Goal: Task Accomplishment & Management: Use online tool/utility

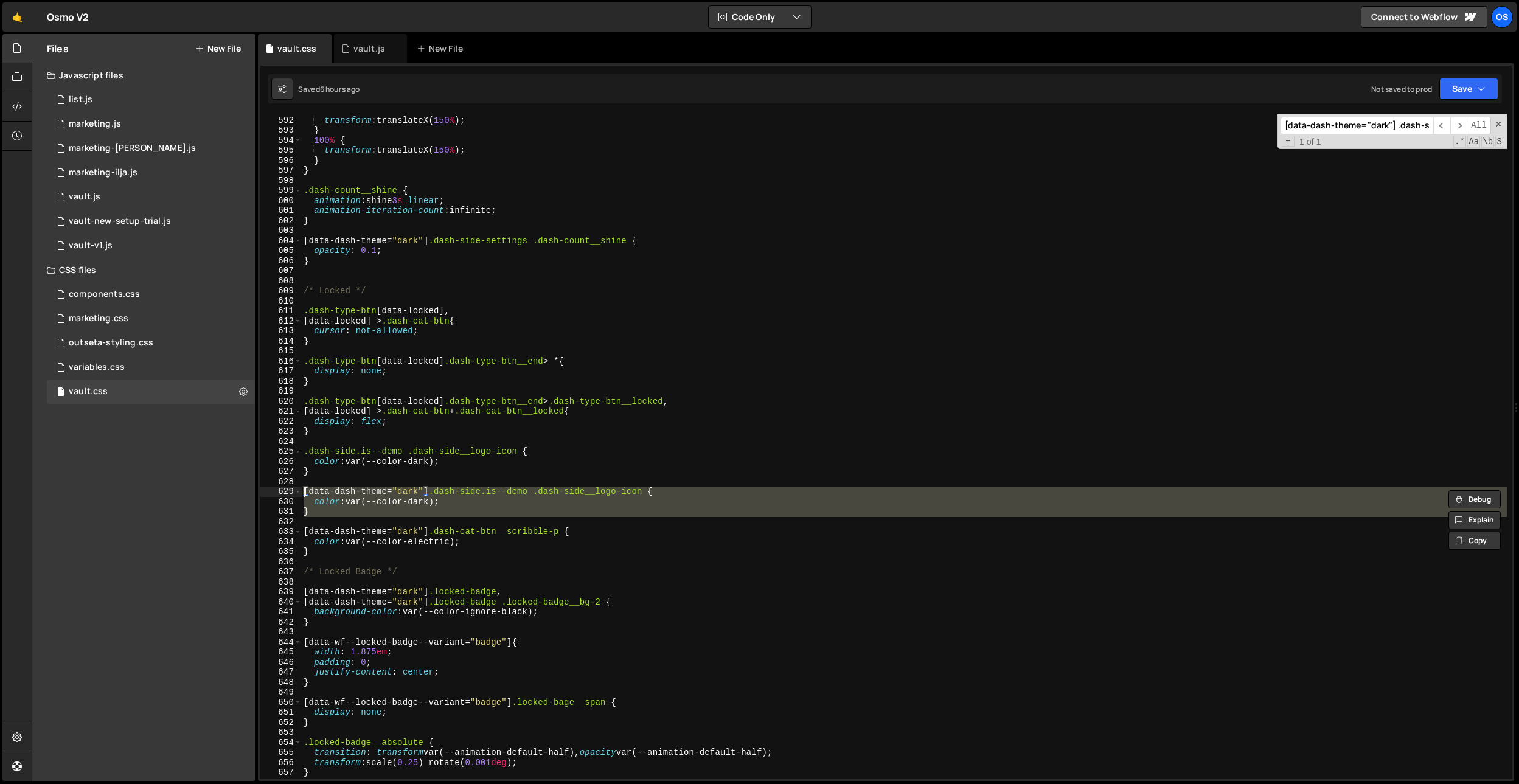
scroll to position [4146, 0]
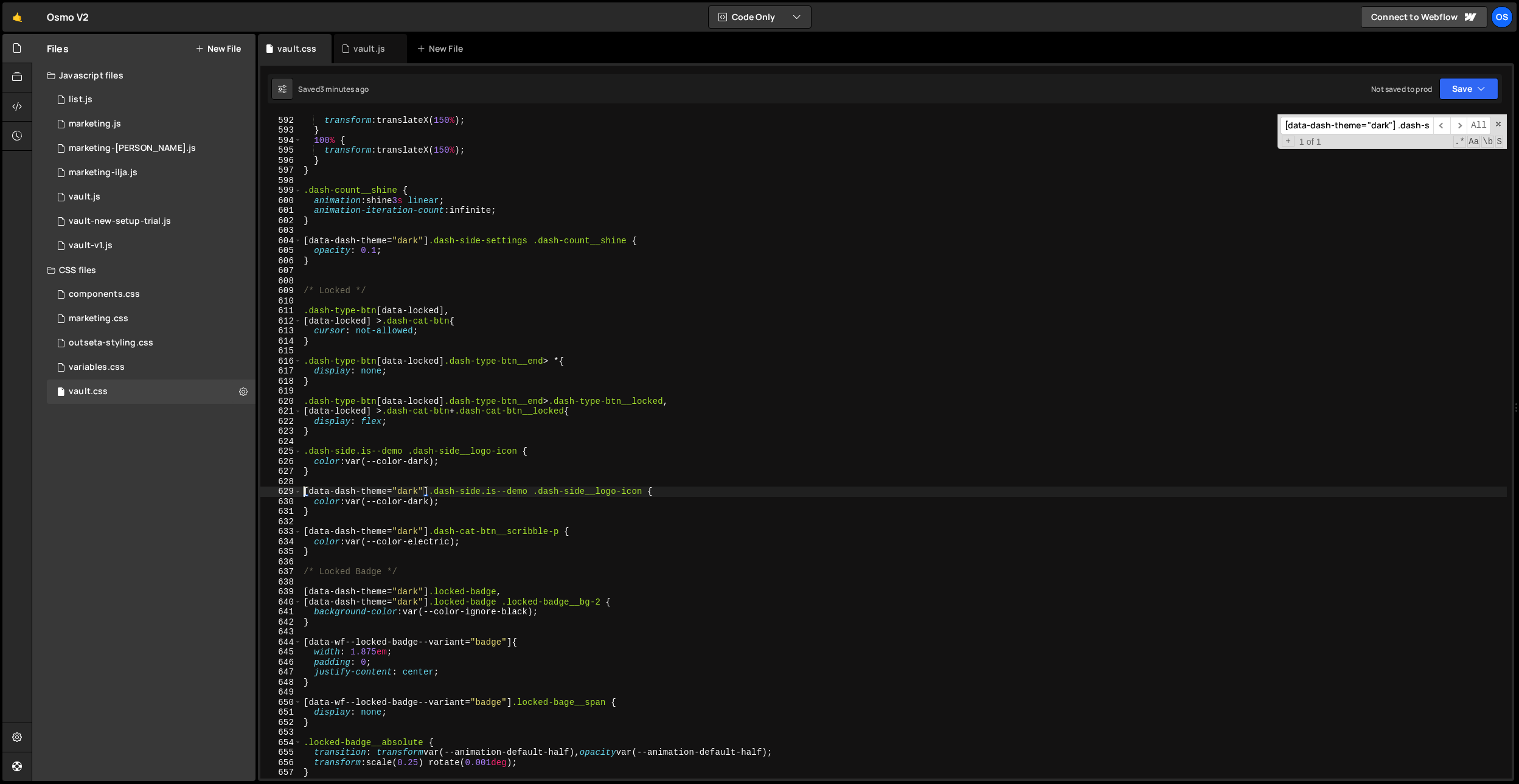
click at [512, 243] on div "20 % { transform : translateX( 150 % ) ; } 100 % { transform : translateX( 150 …" at bounding box center [904, 447] width 1206 height 684
type textarea "[data-dash-theme="dark"] .dash-side-settings .dash-count__shine {"
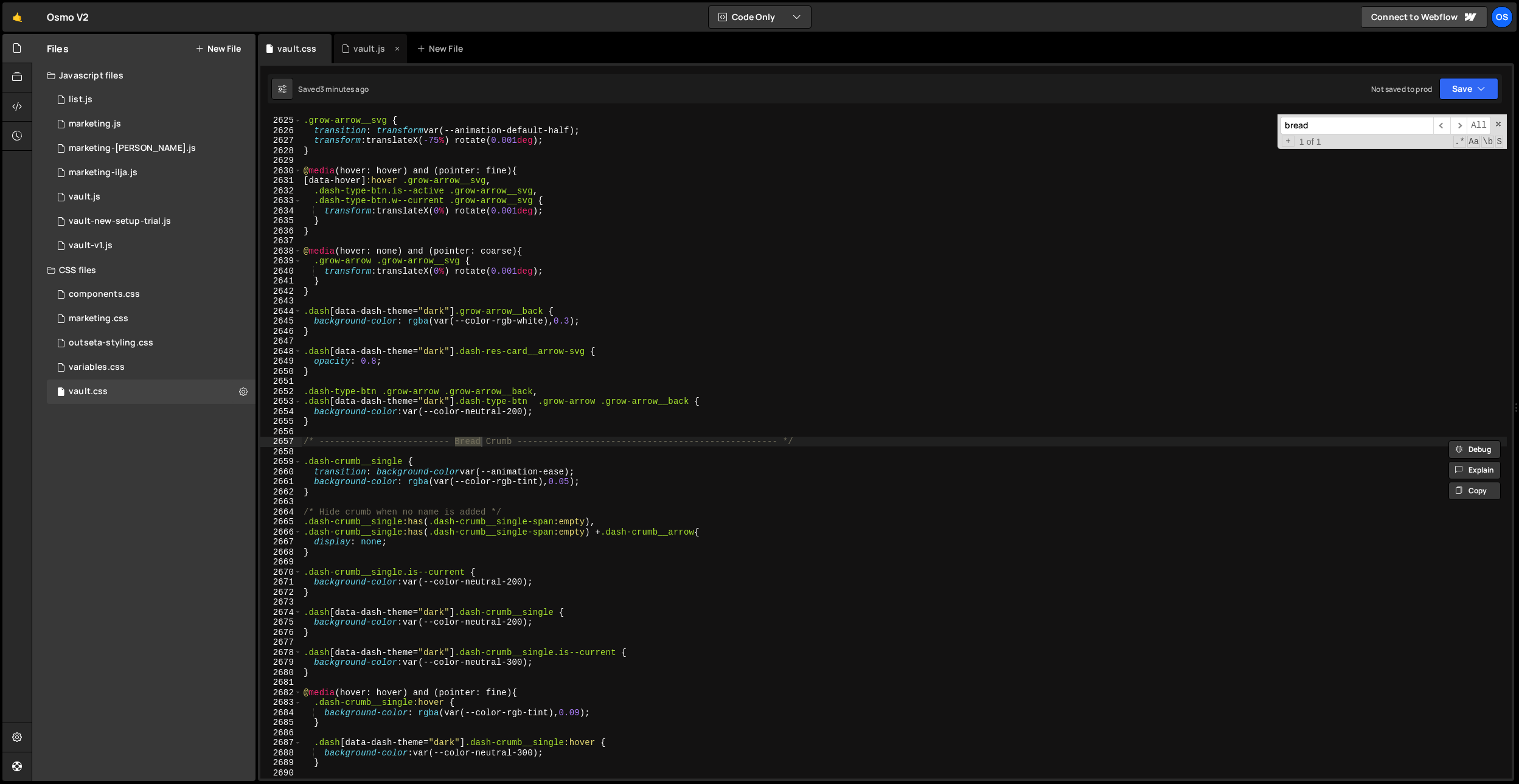
type input "bread"
drag, startPoint x: 358, startPoint y: 36, endPoint x: 999, endPoint y: 119, distance: 646.4
click at [358, 36] on div "vault.js" at bounding box center [370, 48] width 73 height 29
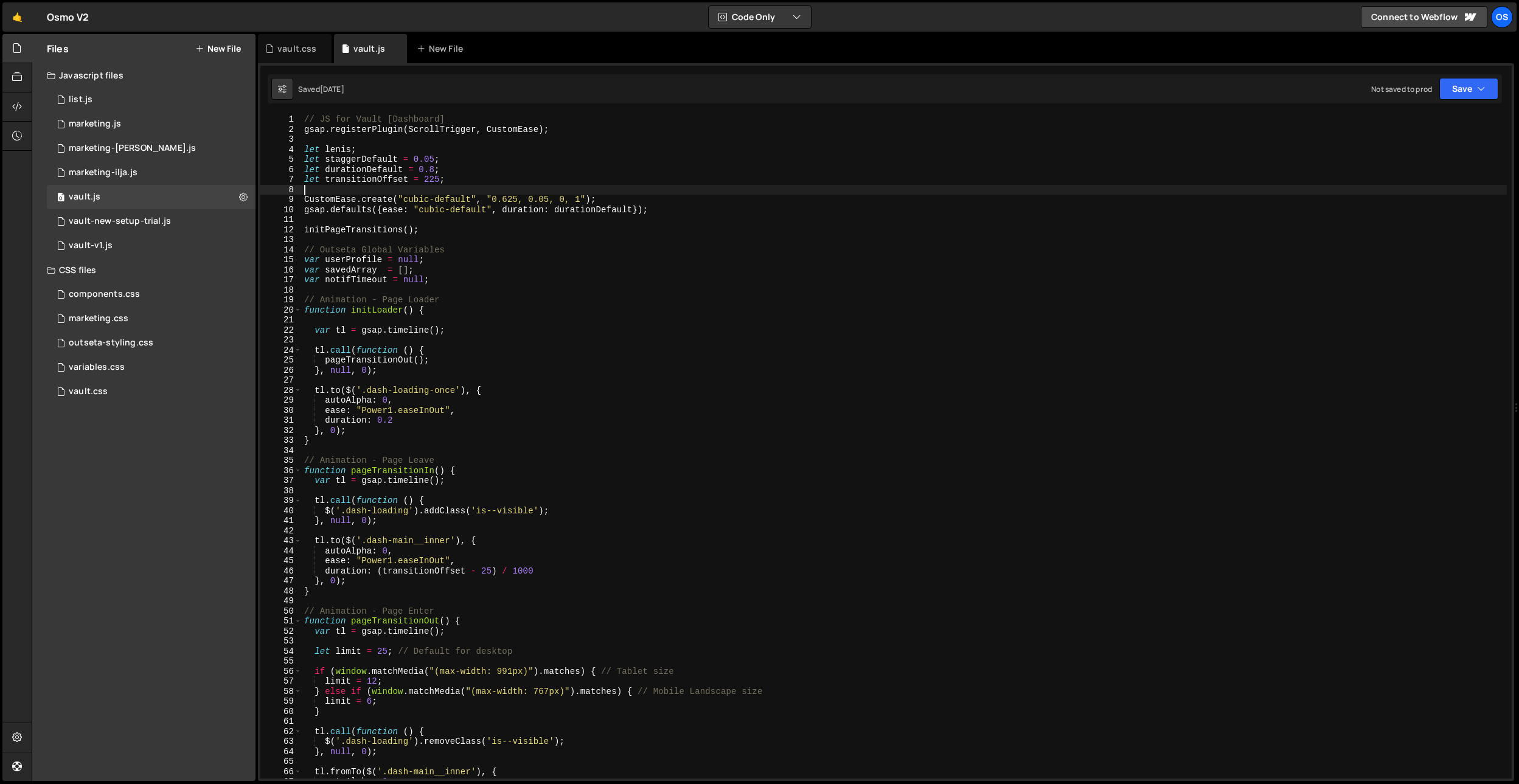
click at [547, 192] on div "// JS for Vault [Dashboard] gsap . registerPlugin ( ScrollTrigger , CustomEase …" at bounding box center [904, 456] width 1205 height 684
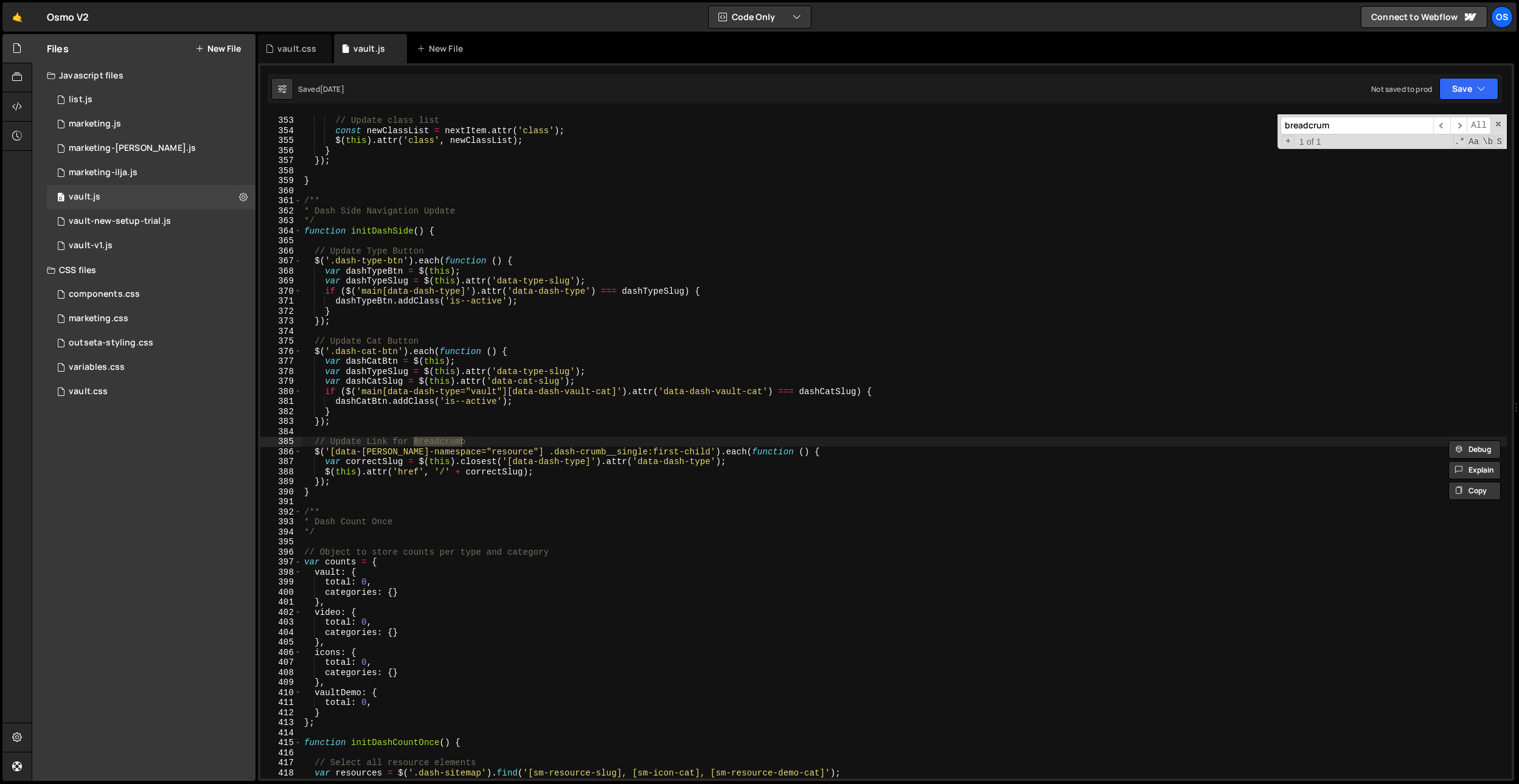
type input "breadcrum"
drag, startPoint x: 586, startPoint y: 459, endPoint x: 514, endPoint y: 463, distance: 72.1
click at [514, 463] on div "// Update class list const newClassList = nextItem . attr ( 'class' ) ; $ ( thi…" at bounding box center [904, 447] width 1205 height 684
click at [585, 474] on div "// Update class list const newClassList = nextItem . attr ( 'class' ) ; $ ( thi…" at bounding box center [904, 447] width 1205 height 684
type textarea "$(this).attr('href', '/' + correctSlug);"
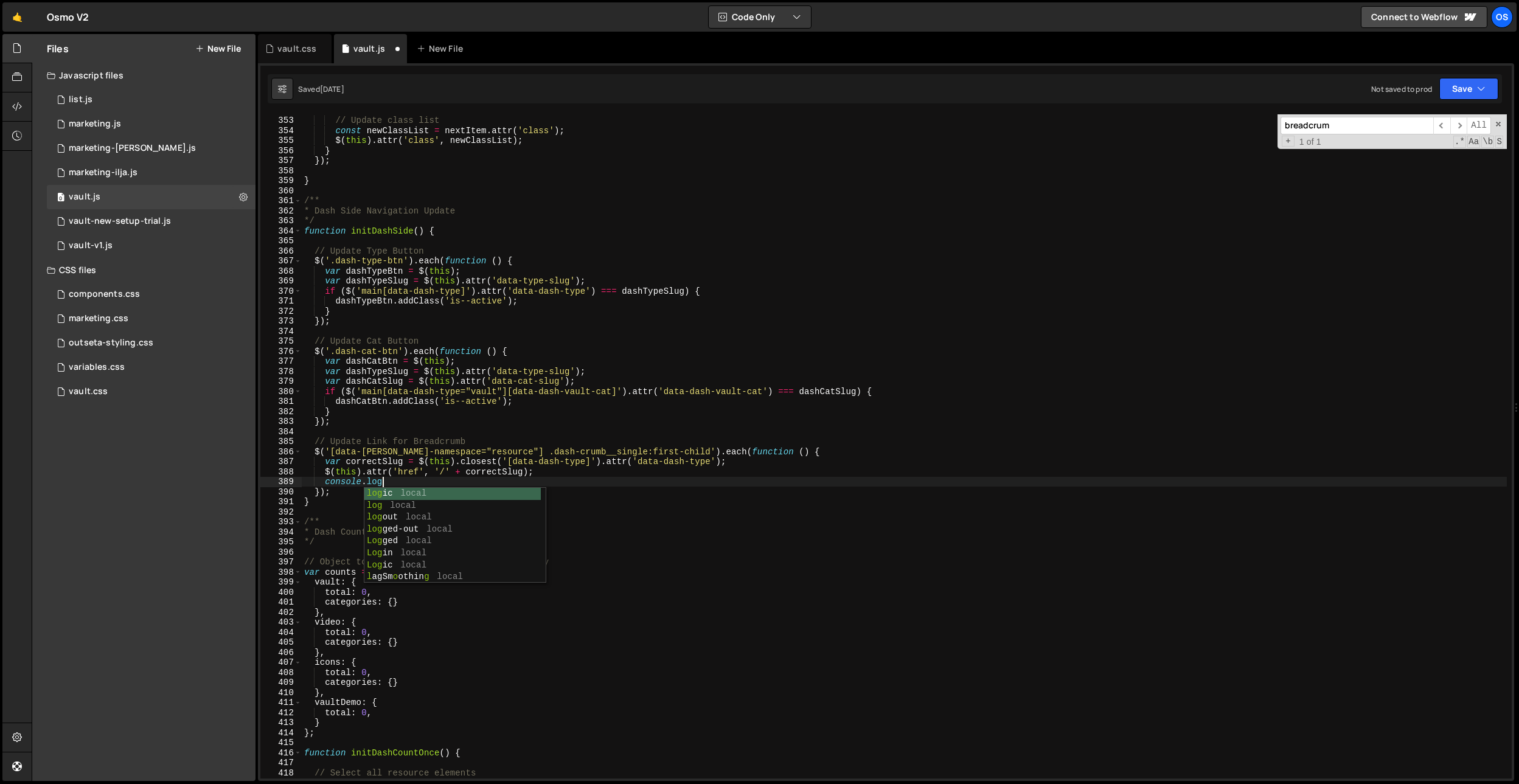
scroll to position [0, 5]
click at [370, 457] on div "// Update class list const newClassList = nextItem . attr ( 'class' ) ; $ ( thi…" at bounding box center [904, 448] width 1205 height 684
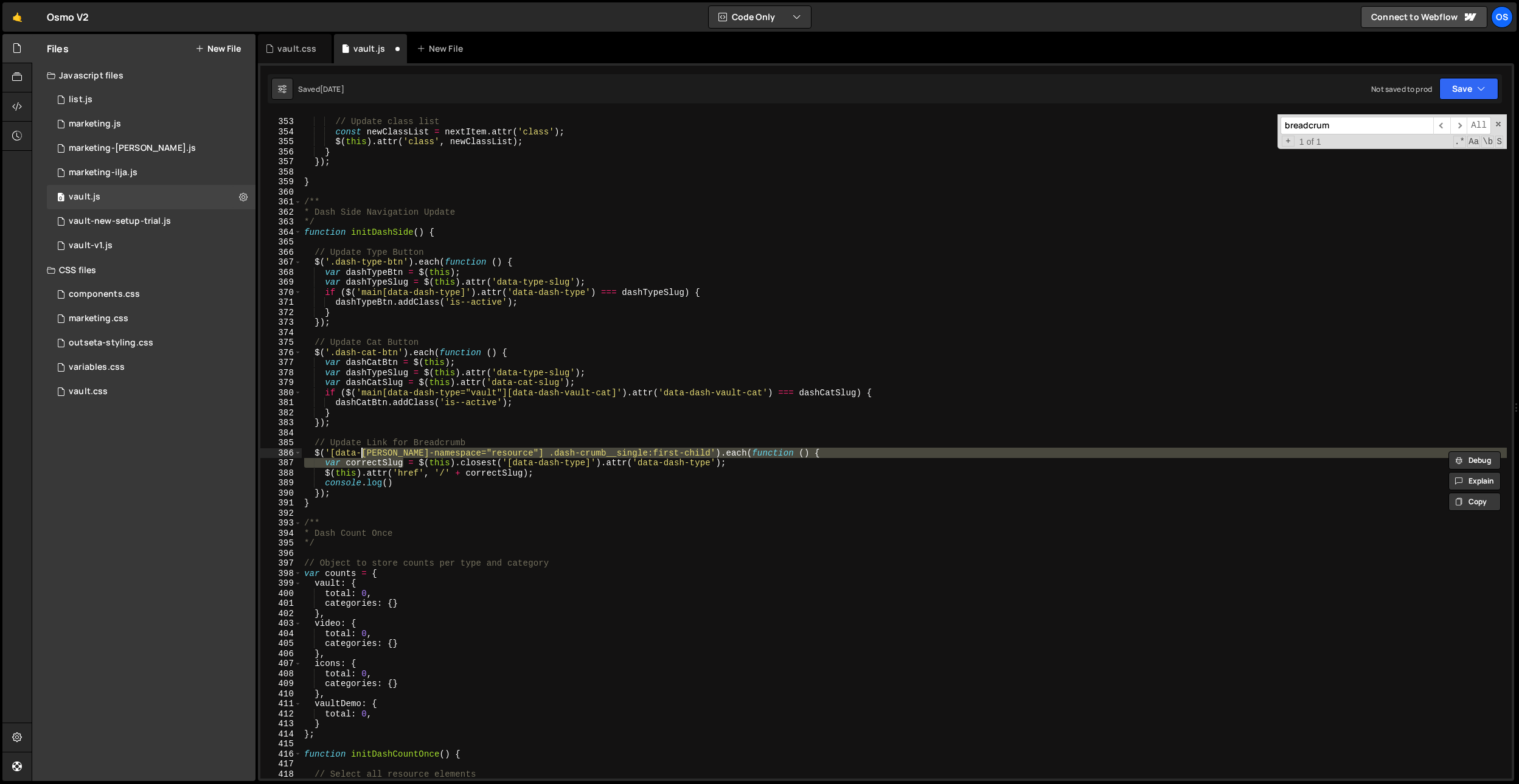
click at [386, 479] on div "// Update class list const newClassList = nextItem . attr ( 'class' ) ; $ ( thi…" at bounding box center [904, 448] width 1205 height 684
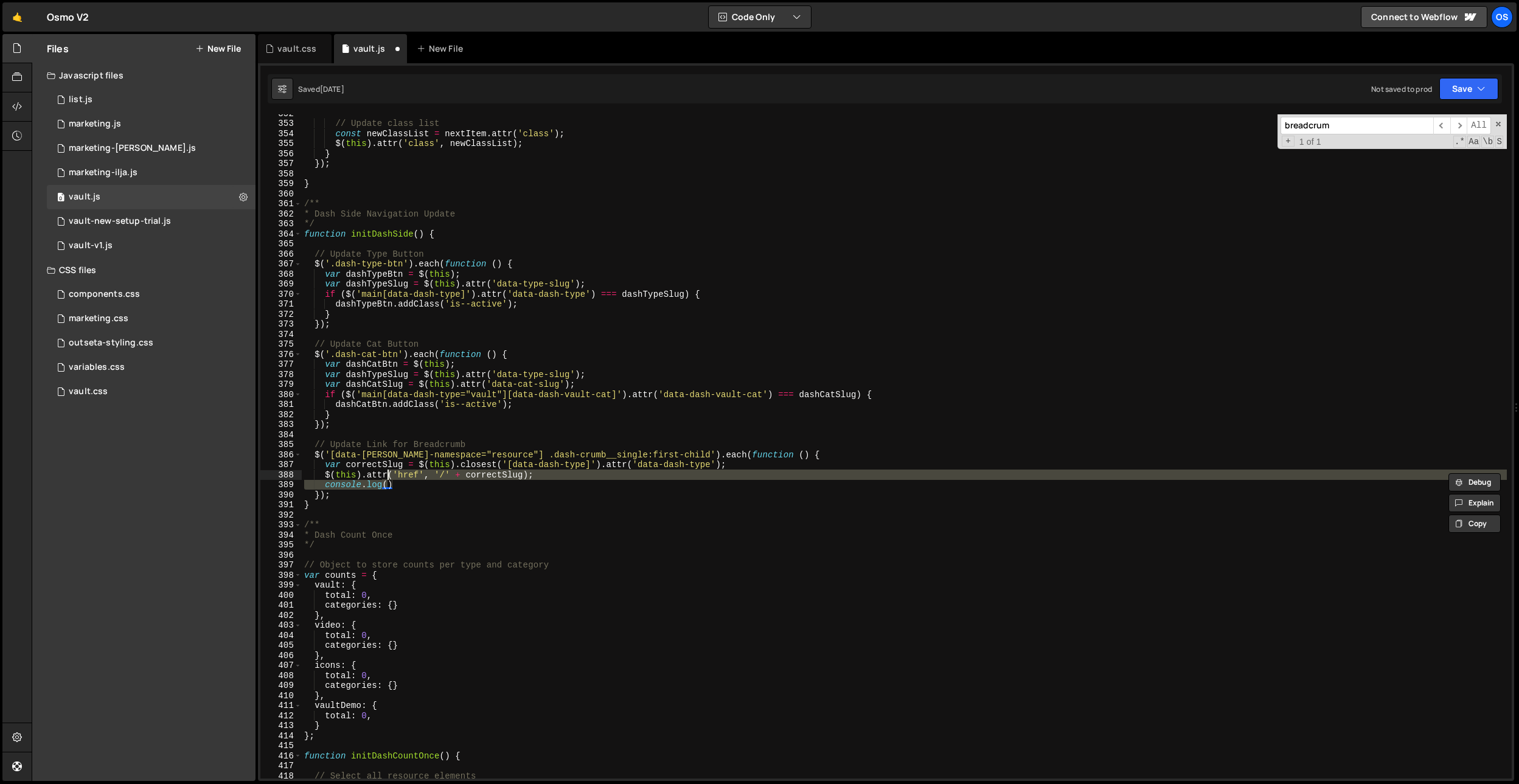
scroll to position [3238, 0]
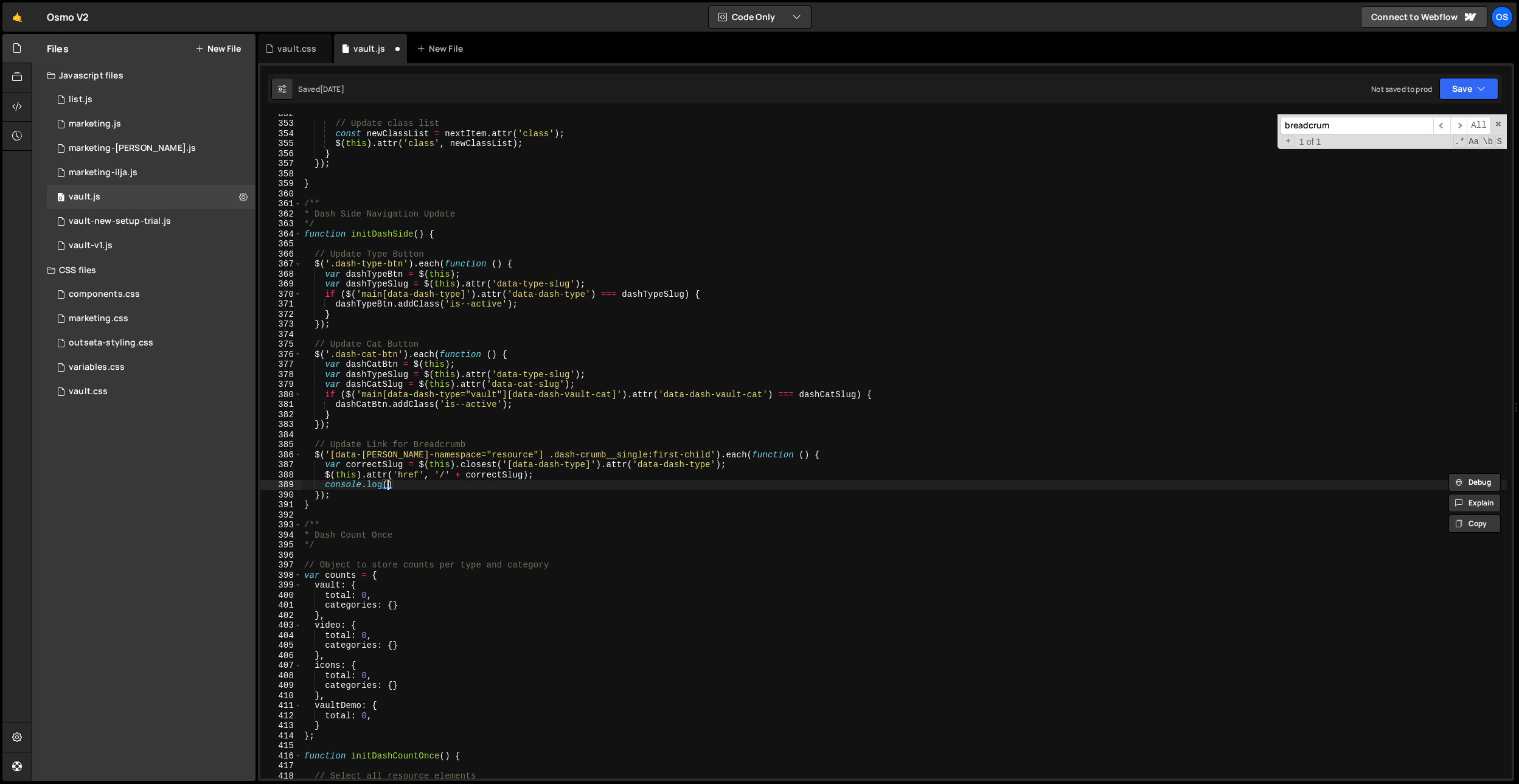
paste textarea "var correctSlug"
click at [397, 467] on div "// Update class list const newClassList = nextItem . attr ( 'class' ) ; $ ( thi…" at bounding box center [904, 450] width 1205 height 684
click at [388, 481] on div "// Update class list const newClassList = nextItem . attr ( 'class' ) ; $ ( thi…" at bounding box center [904, 450] width 1205 height 684
paste textarea "correctSlug"
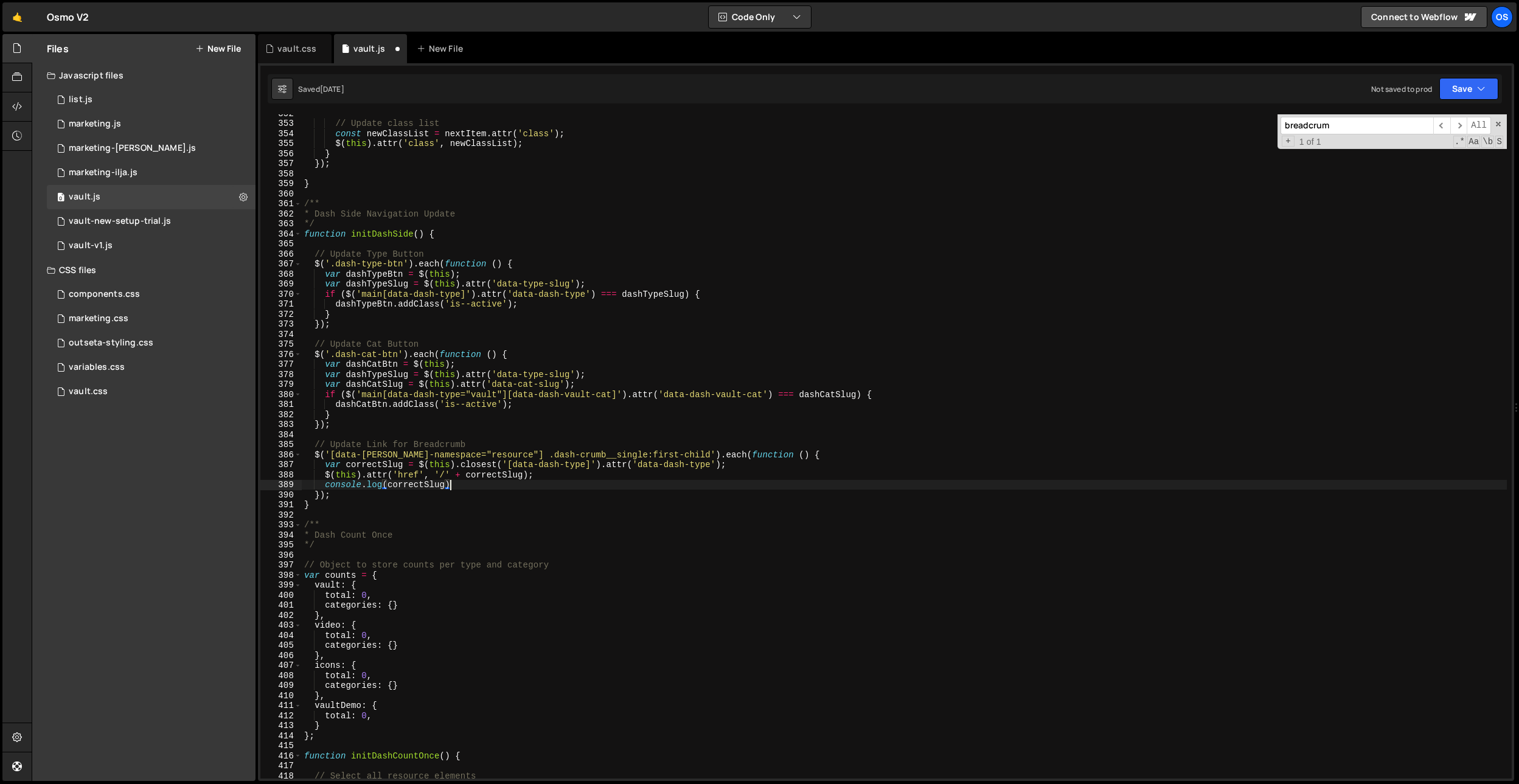
scroll to position [0, 10]
type textarea "console.log(correctSlug);"
click at [262, 51] on div "vault.css" at bounding box center [295, 48] width 74 height 29
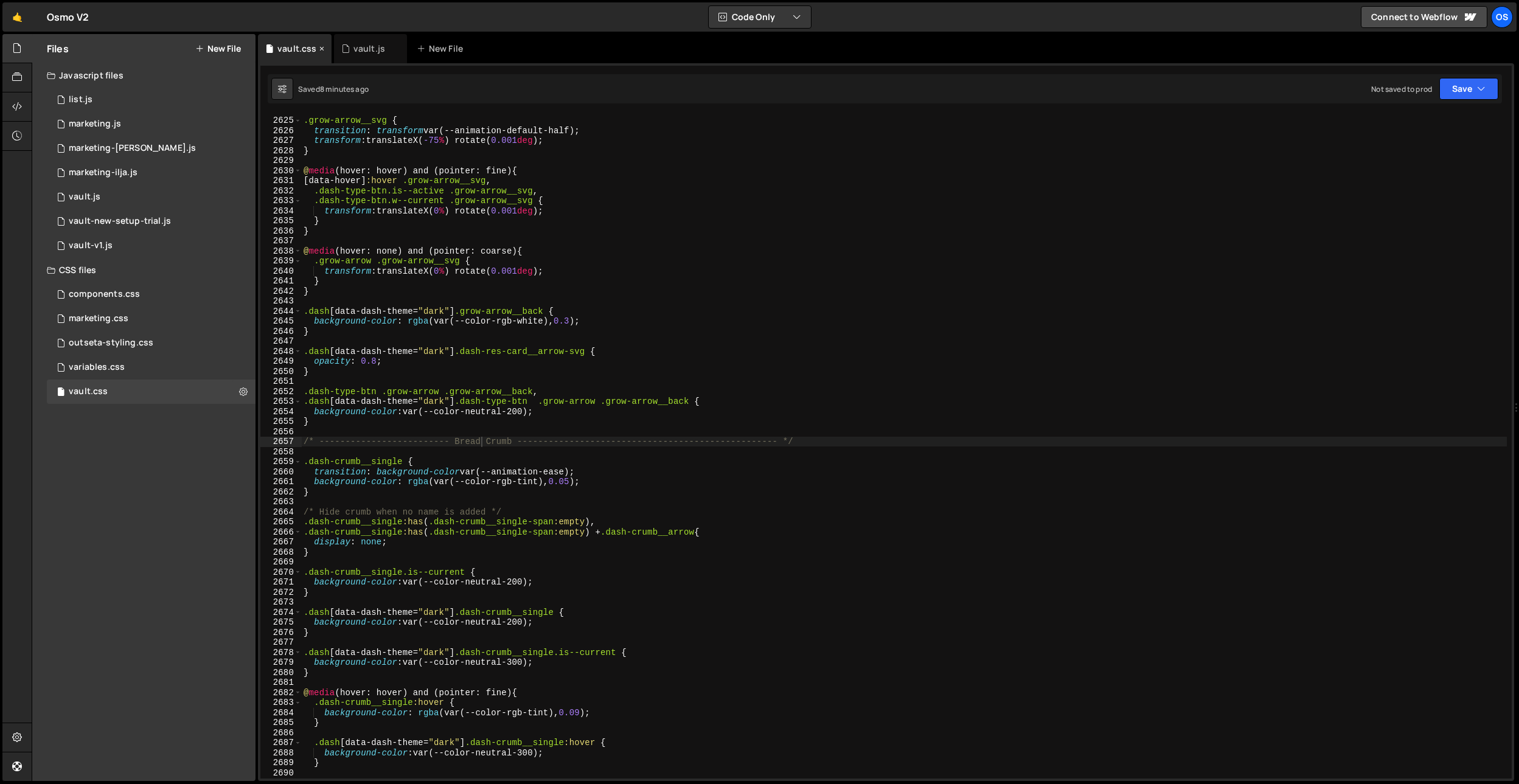
scroll to position [18383, 0]
type textarea "[data-hover]:hover .grow-arrow__svg,"
click at [845, 176] on div ".grow-arrow__svg { transition : transform var(--animation-default-half) ; trans…" at bounding box center [904, 447] width 1206 height 684
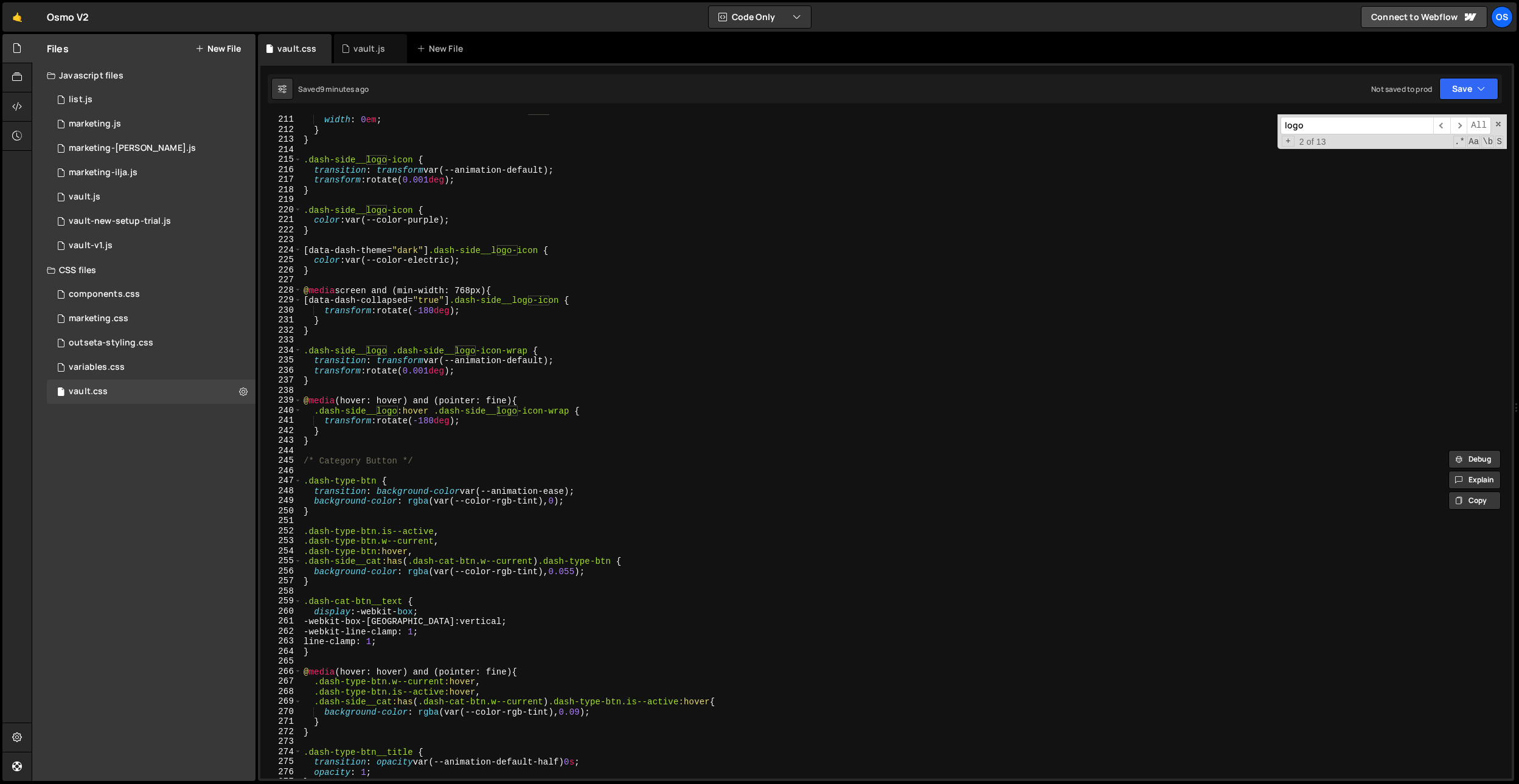
scroll to position [1442, 0]
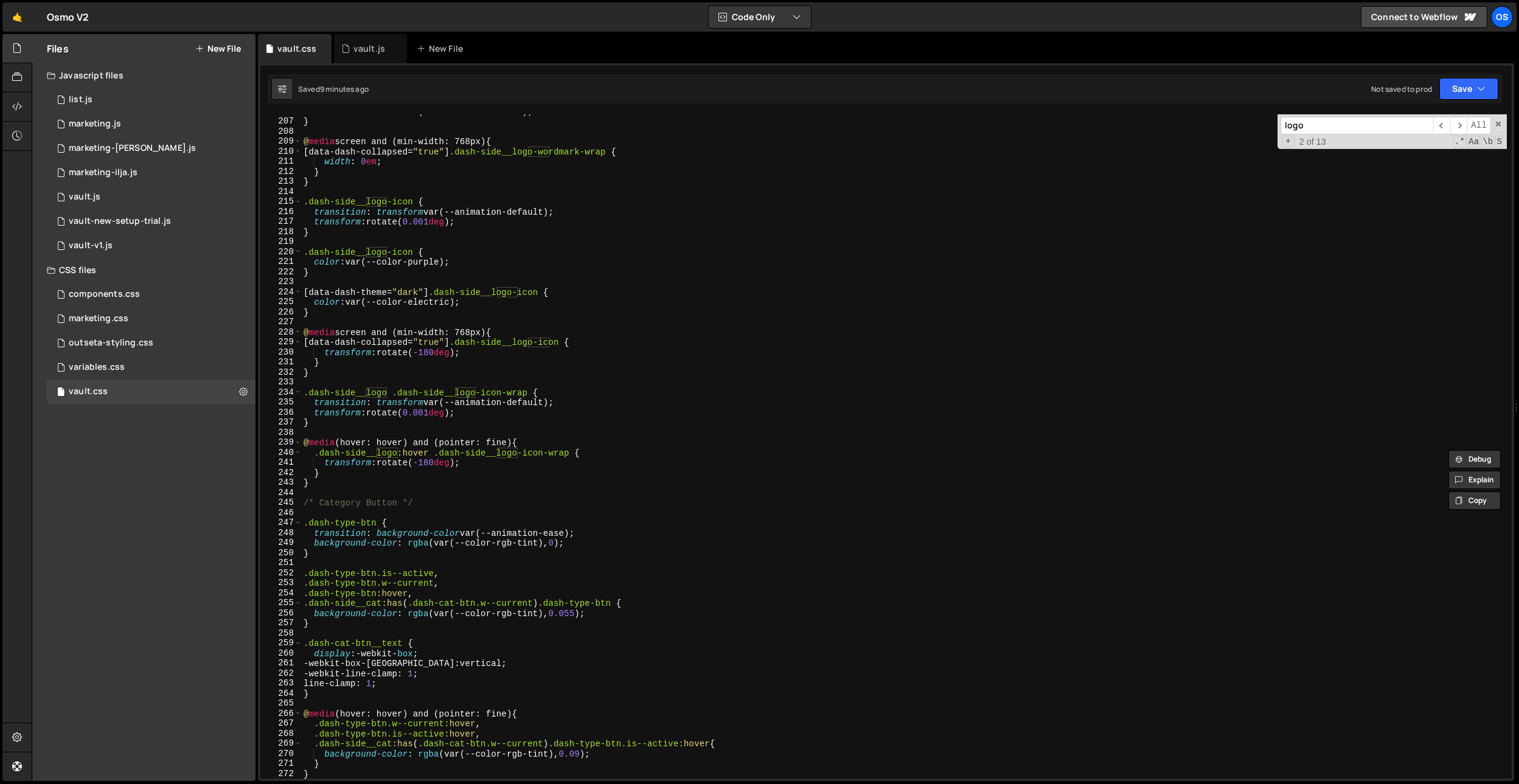
type input "logo"
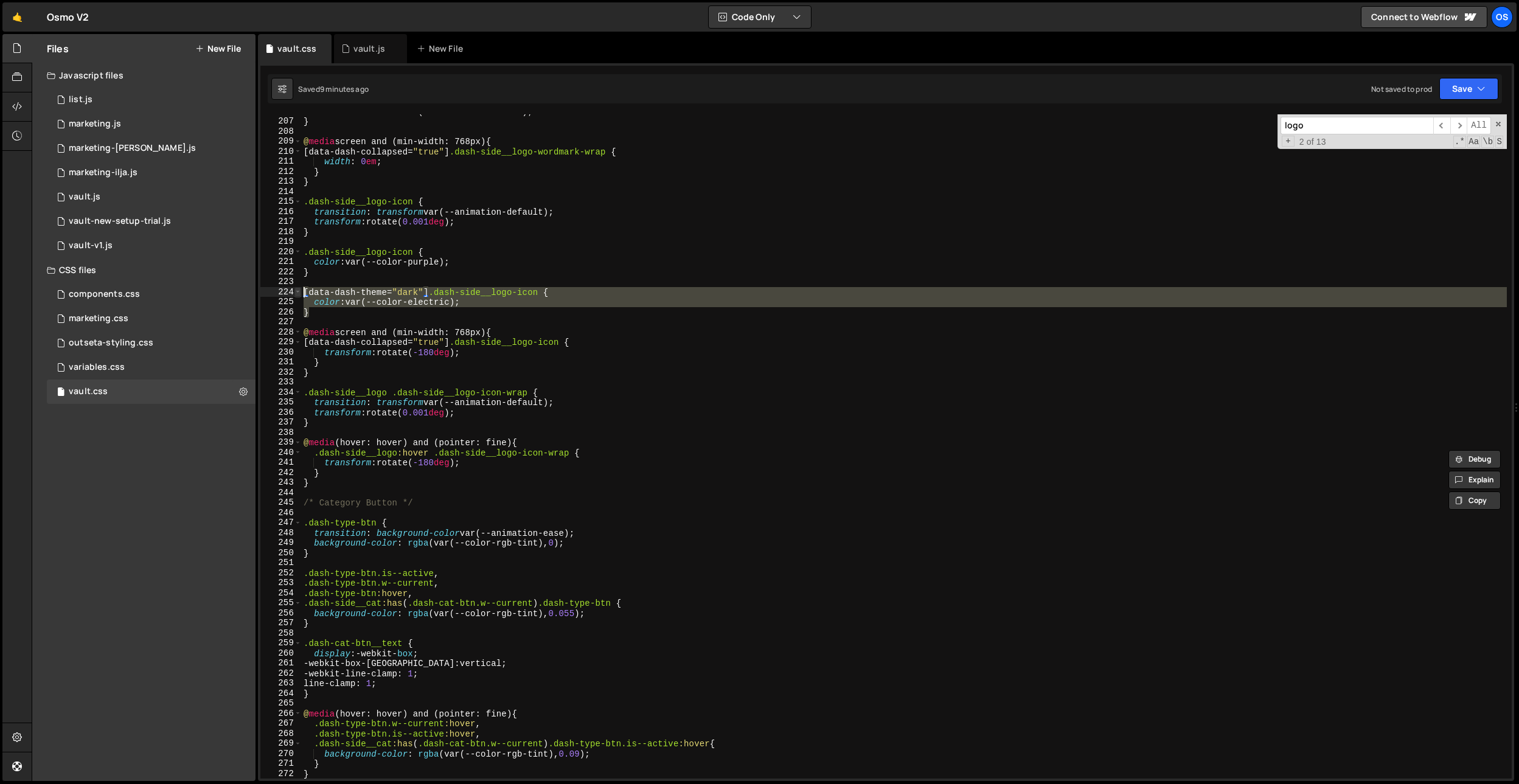
drag, startPoint x: 328, startPoint y: 315, endPoint x: 294, endPoint y: 296, distance: 38.9
click at [294, 296] on div "} 206 207 208 209 210 211 212 213 214 215 216 217 218 219 220 221 222 223 224 2…" at bounding box center [886, 446] width 1251 height 664
type textarea "[data-dash-theme="dark"] .dash-side__logo-icon { color: var(--color-electric);"
click at [1365, 128] on input "logo" at bounding box center [1356, 125] width 153 height 17
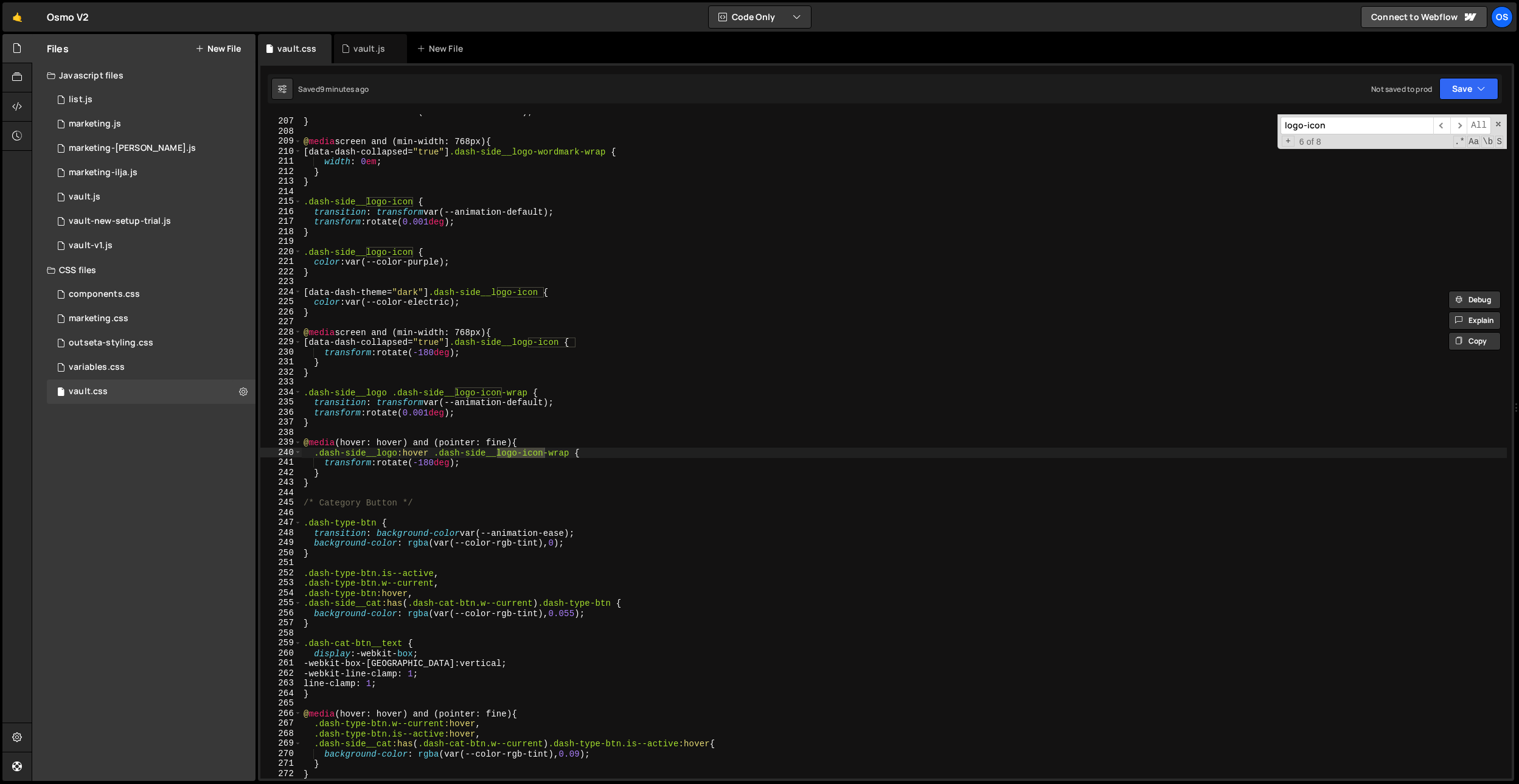
scroll to position [4147, 0]
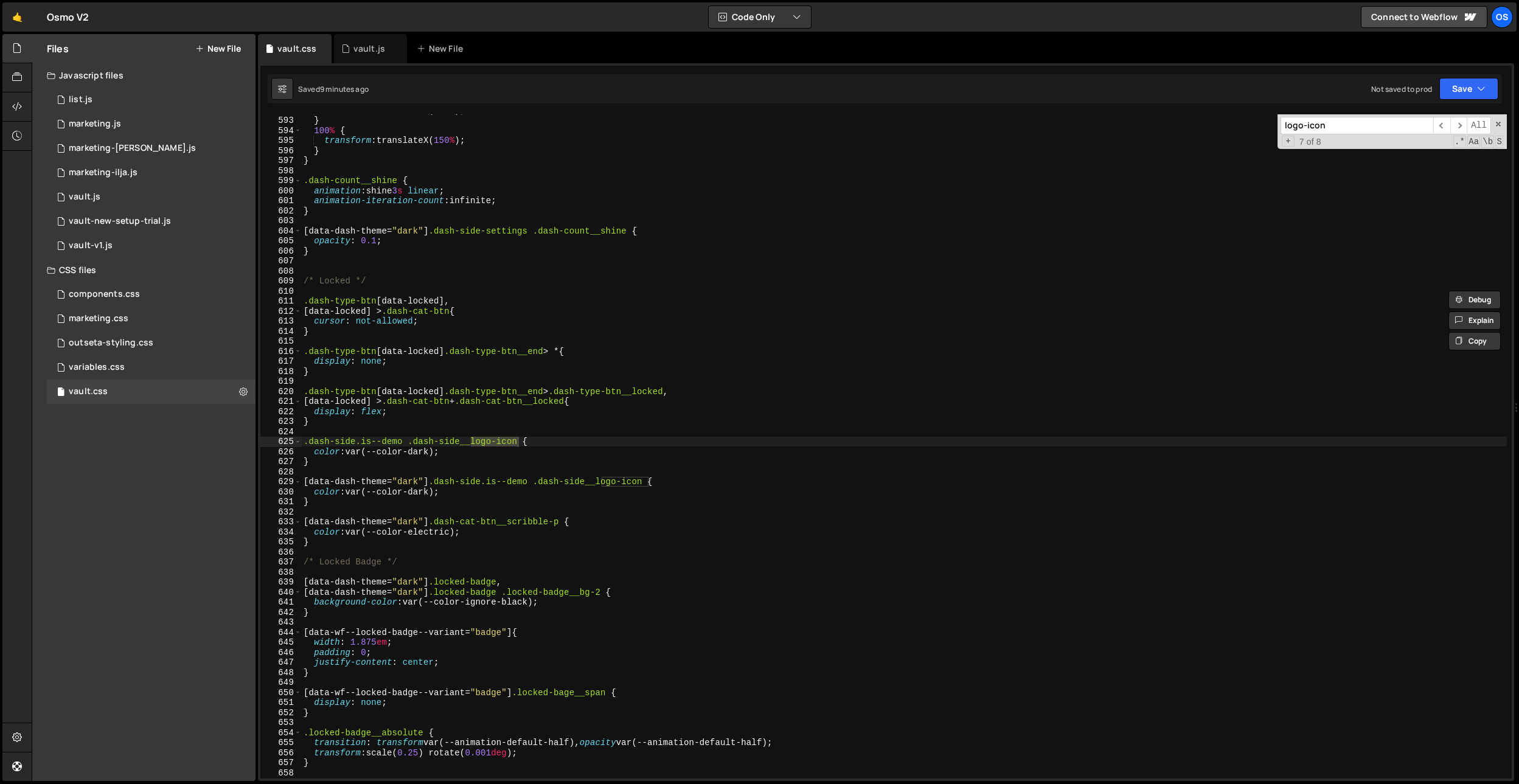
type input "logo-icon"
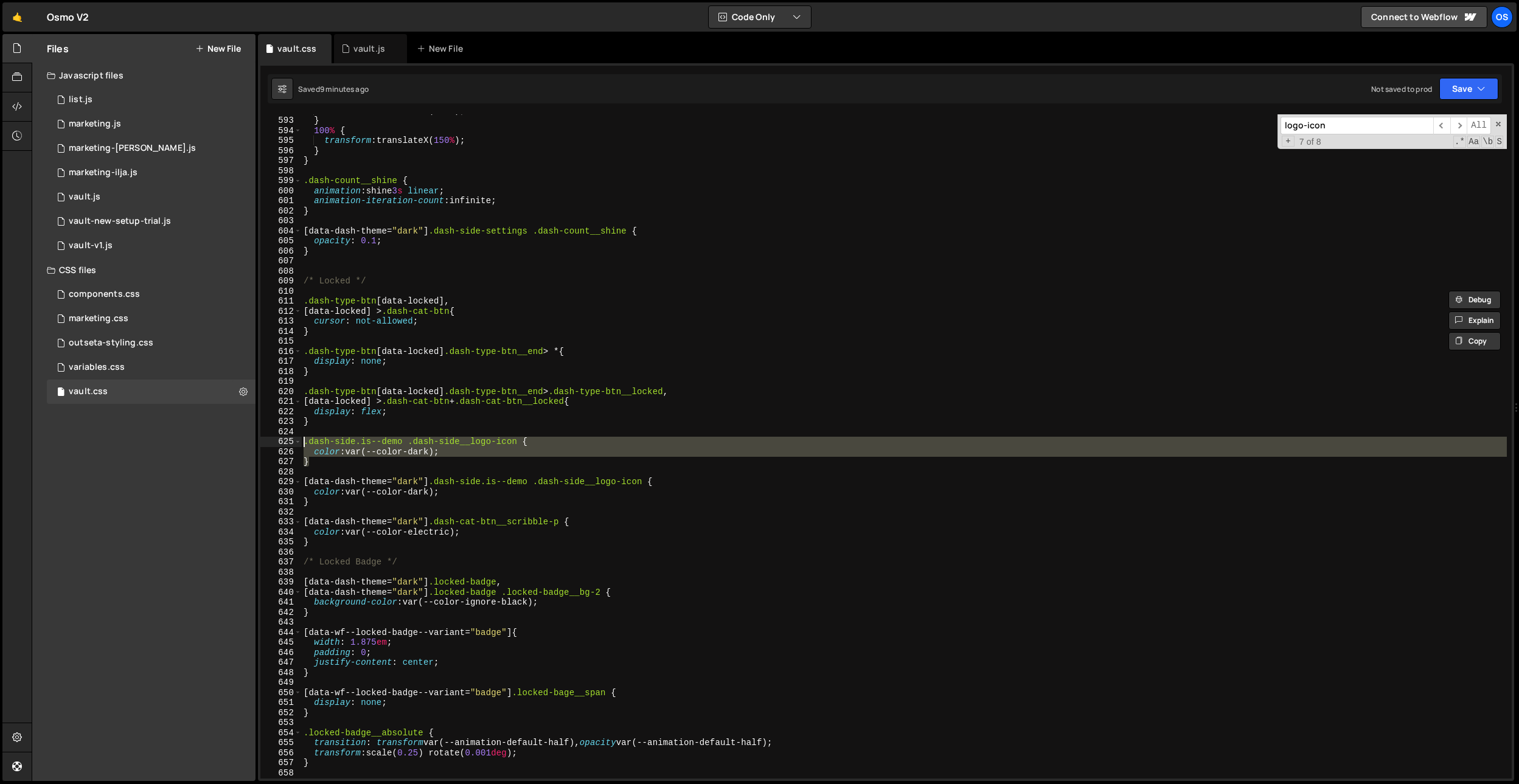
drag, startPoint x: 322, startPoint y: 457, endPoint x: 269, endPoint y: 439, distance: 56.0
click at [269, 439] on div "} 592 593 594 595 596 597 598 599 600 601 602 603 604 605 606 607 608 609 610 6…" at bounding box center [886, 446] width 1251 height 664
type textarea "/*.dash-side.is--demo .dash-side__logo-icon {*/ /* color: var(--color-dark);*/"
